Goal: Task Accomplishment & Management: Use online tool/utility

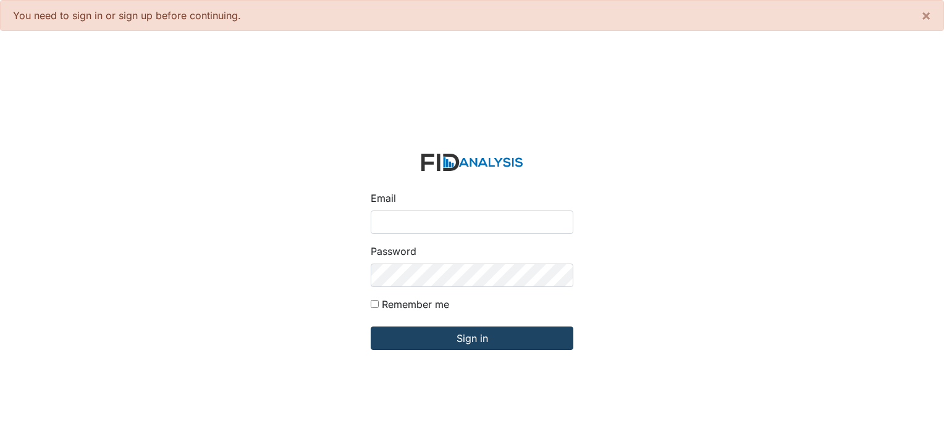
type input "[PERSON_NAME][EMAIL_ADDRESS][DOMAIN_NAME]"
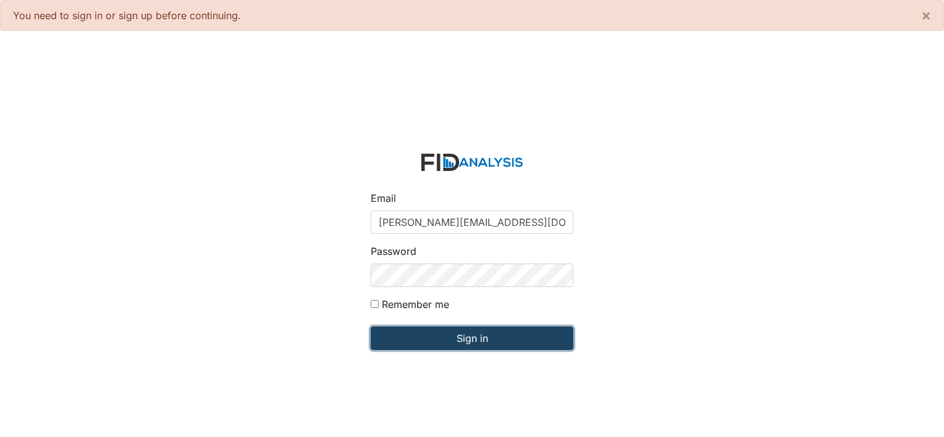
click at [444, 343] on input "Sign in" at bounding box center [472, 338] width 203 height 23
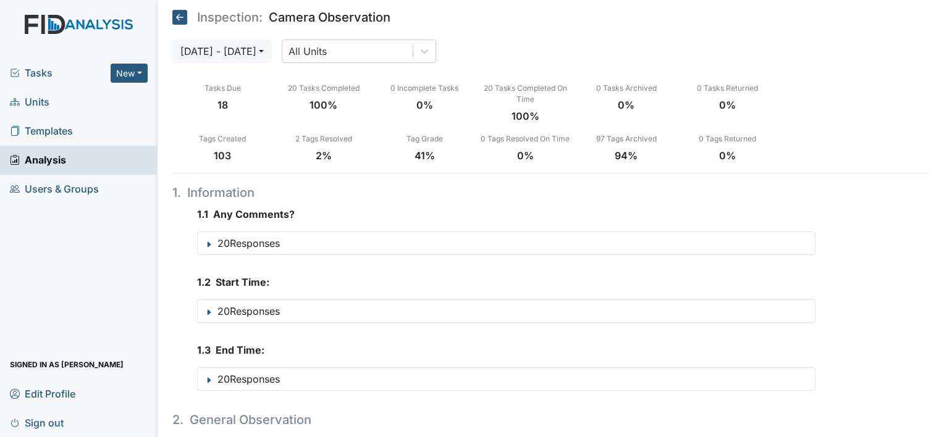
click at [41, 98] on span "Units" at bounding box center [30, 102] width 40 height 19
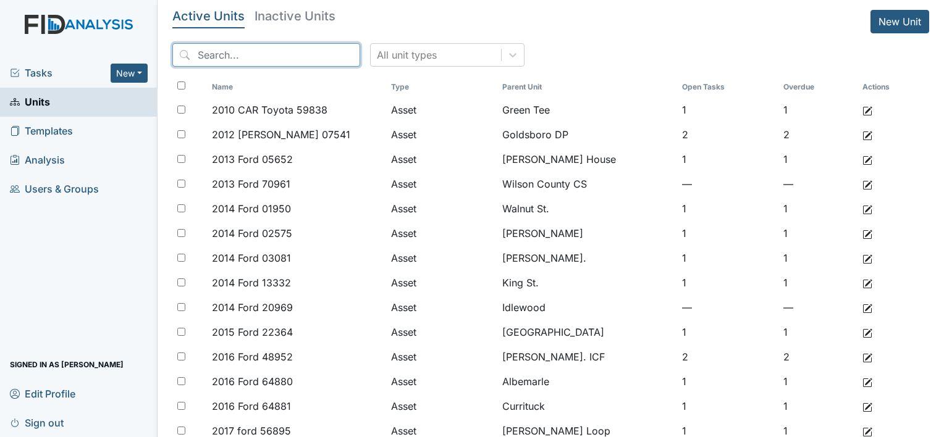
click at [252, 53] on input "search" at bounding box center [266, 54] width 188 height 23
click at [259, 66] on input "search" at bounding box center [266, 54] width 188 height 23
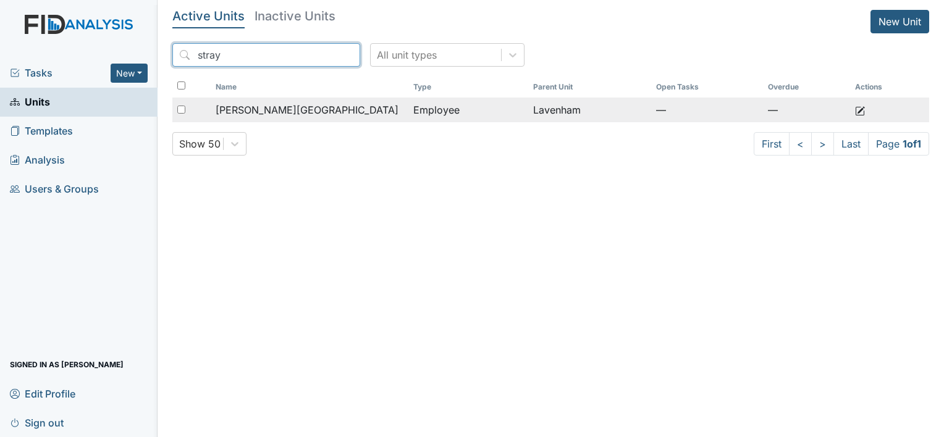
type input "stray"
click at [285, 112] on span "Strayhorn, Urshell" at bounding box center [307, 110] width 183 height 15
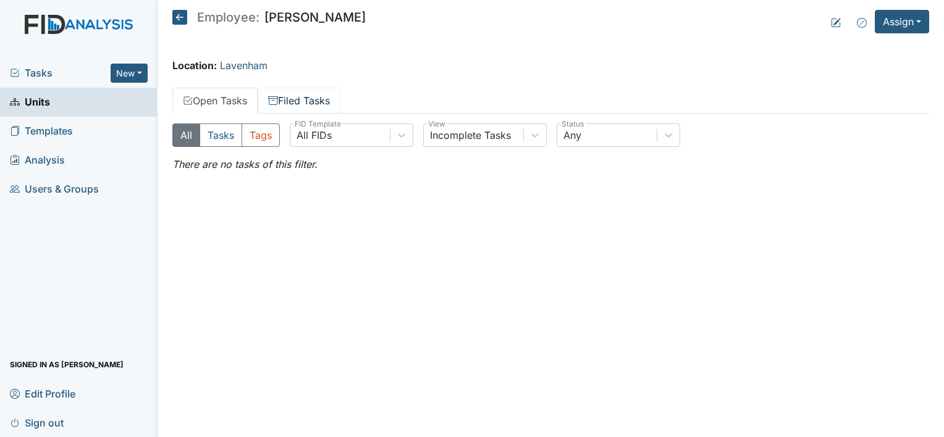
click at [330, 101] on link "Filed Tasks" at bounding box center [299, 101] width 83 height 26
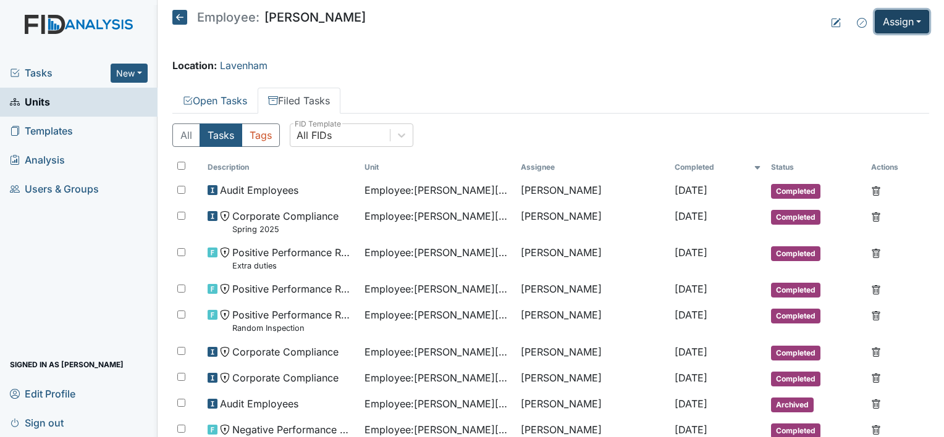
click at [892, 17] on button "Assign" at bounding box center [902, 21] width 54 height 23
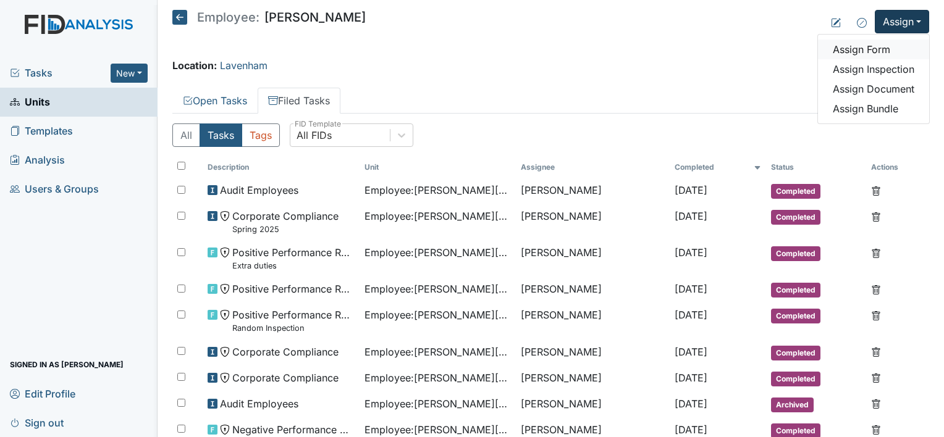
click at [864, 46] on link "Assign Form" at bounding box center [873, 50] width 111 height 20
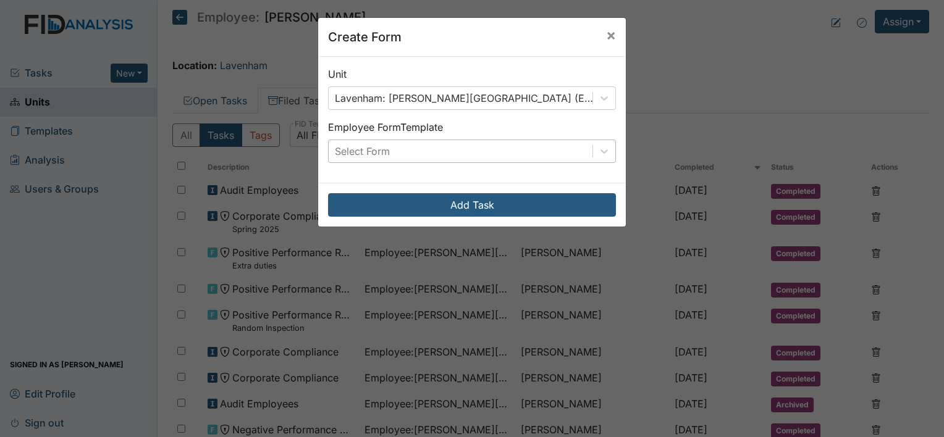
click at [385, 147] on div "Select Form" at bounding box center [362, 151] width 55 height 15
